Goal: Task Accomplishment & Management: Complete application form

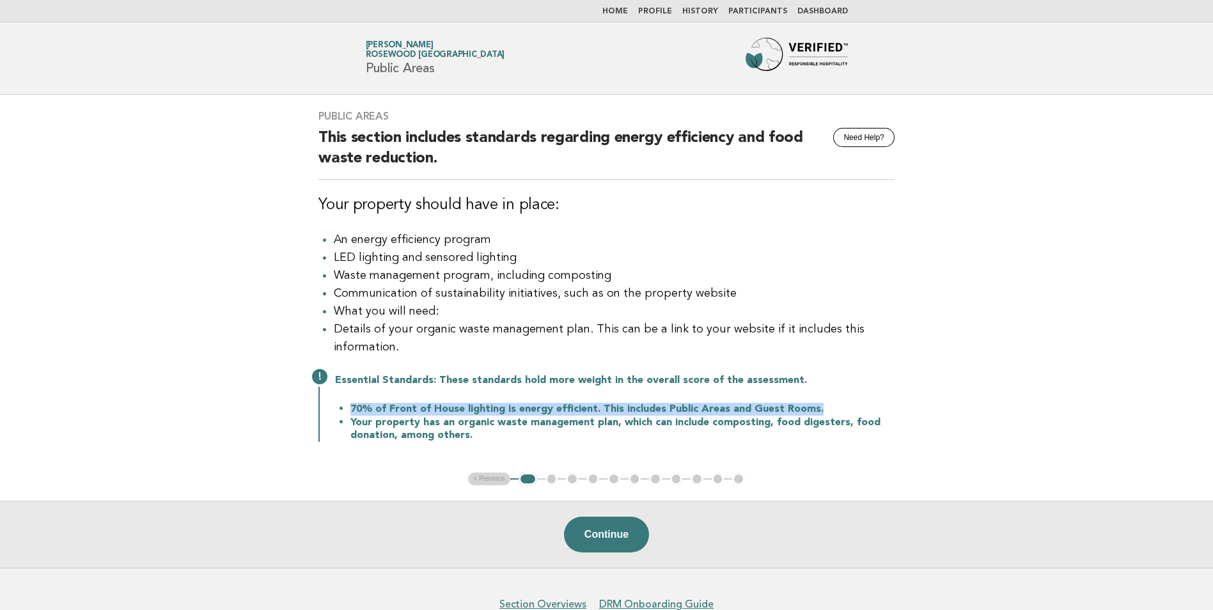
click at [223, 85] on header "Forbes Travel Guide [PERSON_NAME] Rosewood [GEOGRAPHIC_DATA] Public Areas" at bounding box center [606, 58] width 1213 height 72
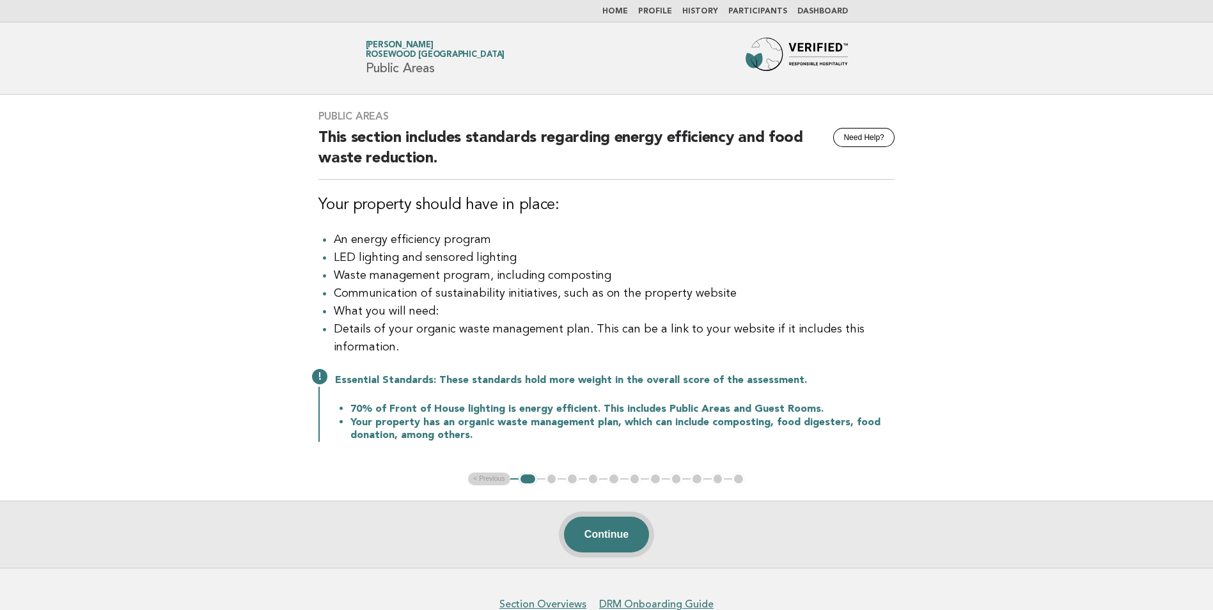
click at [586, 535] on button "Continue" at bounding box center [606, 535] width 85 height 36
click at [613, 536] on button "Continue" at bounding box center [606, 535] width 85 height 36
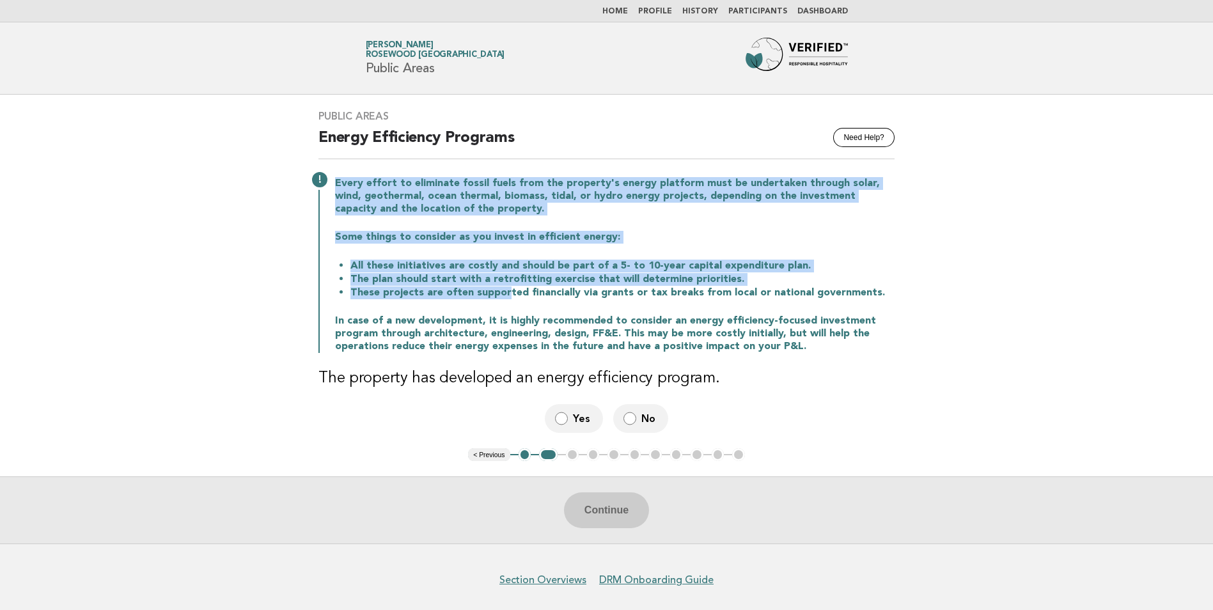
drag, startPoint x: 335, startPoint y: 184, endPoint x: 501, endPoint y: 297, distance: 200.8
click at [501, 297] on div "Every effort to eliminate fossil fuels from the property's energy platform must…" at bounding box center [606, 264] width 576 height 178
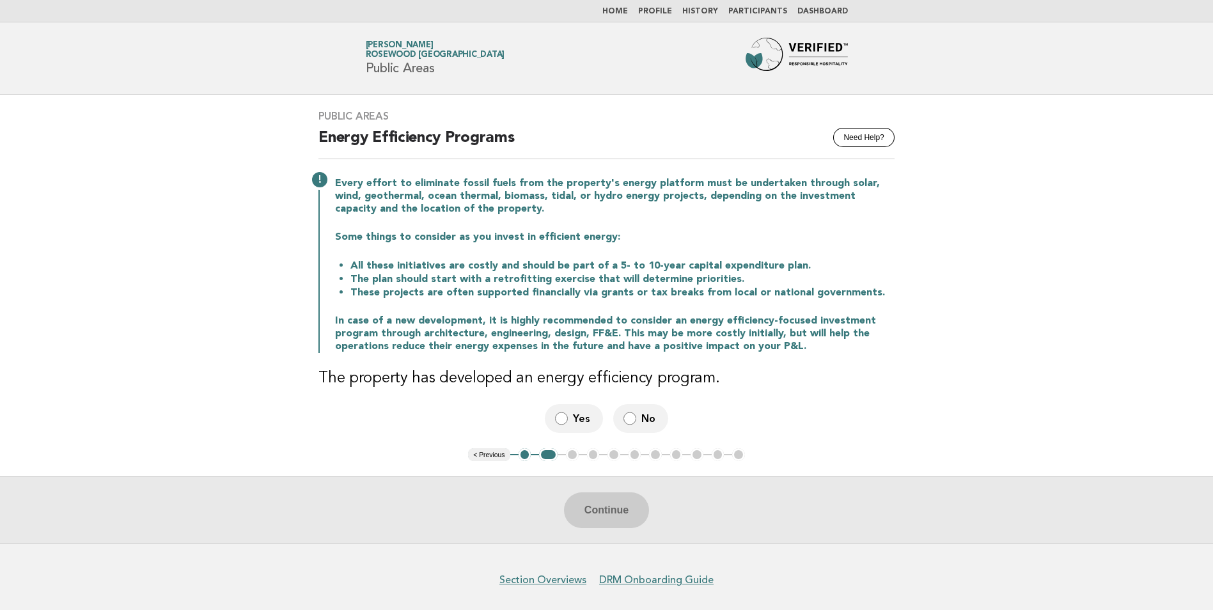
click at [900, 409] on div "Public Areas Need Help? Energy Efficiency Programs Every effort to eliminate fo…" at bounding box center [606, 272] width 607 height 354
click at [611, 513] on button "Continue" at bounding box center [606, 510] width 85 height 36
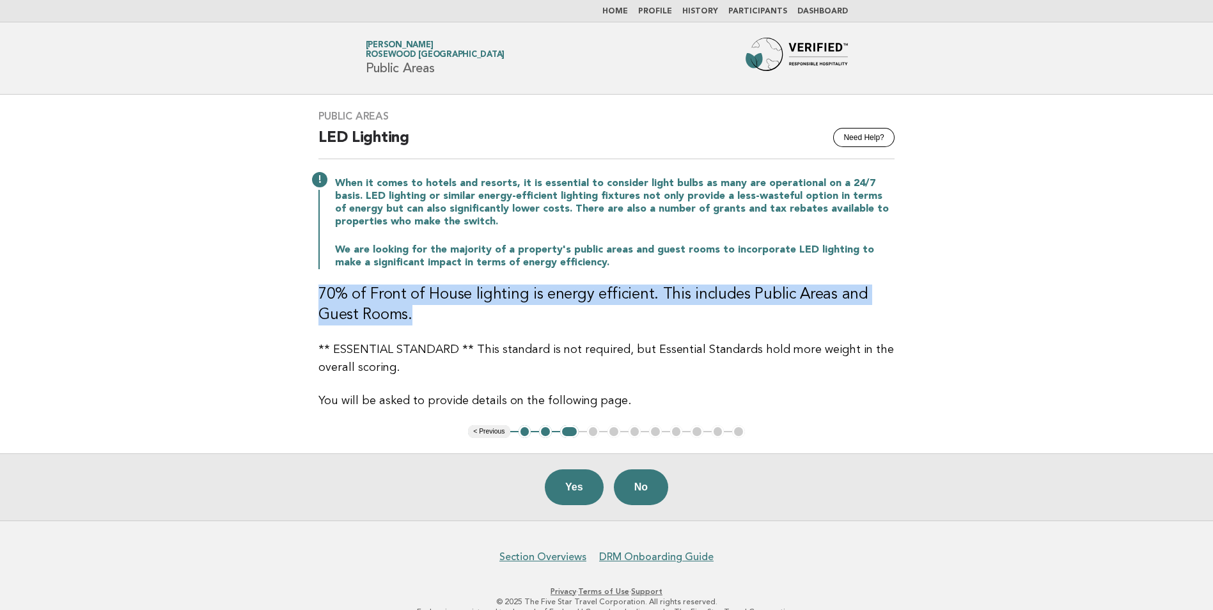
drag, startPoint x: 370, startPoint y: 314, endPoint x: 313, endPoint y: 297, distance: 59.5
click at [313, 297] on div "Public Areas Need Help? LED Lighting When it comes to hotels and resorts, it is…" at bounding box center [606, 260] width 607 height 331
copy h3 "70% of Front of House lighting is energy efficient. This includes Public Areas …"
click at [575, 490] on button "Yes" at bounding box center [574, 487] width 59 height 36
